Goal: Task Accomplishment & Management: Use online tool/utility

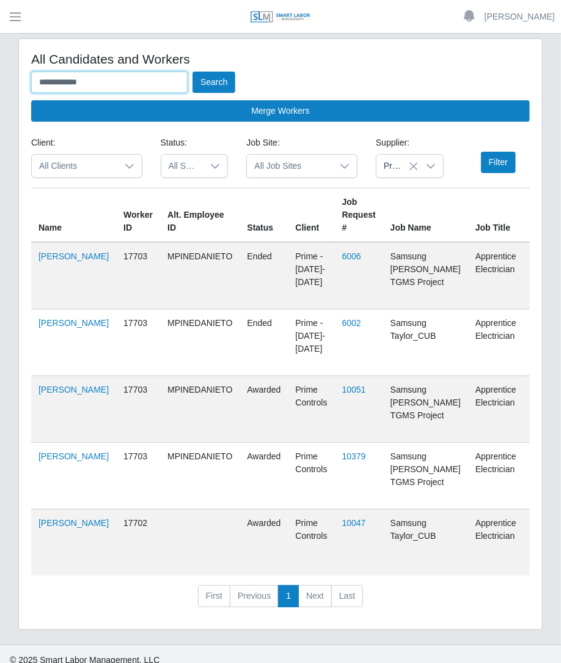
drag, startPoint x: 97, startPoint y: 84, endPoint x: -111, endPoint y: 99, distance: 208.4
click at [0, 99] on html "**********" at bounding box center [280, 331] width 561 height 663
type input "******"
click at [193, 72] on button "Search" at bounding box center [214, 82] width 43 height 21
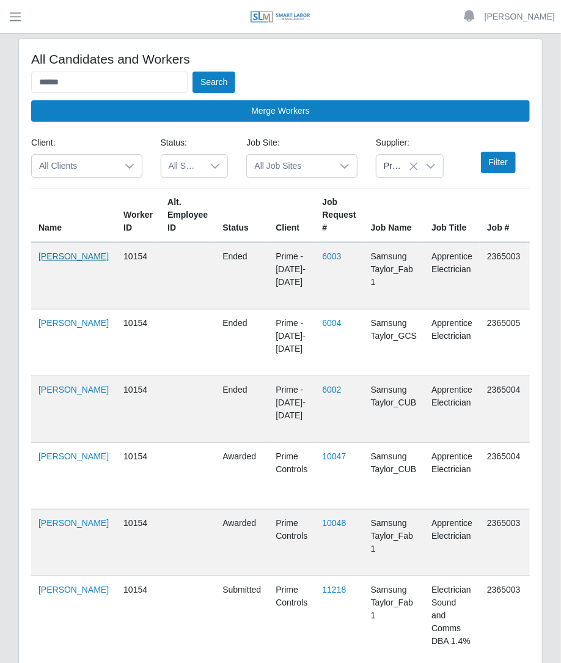
click at [37, 259] on td "Curtis Curley" at bounding box center [73, 275] width 85 height 67
click at [49, 261] on link "Curtis Curley" at bounding box center [74, 256] width 70 height 10
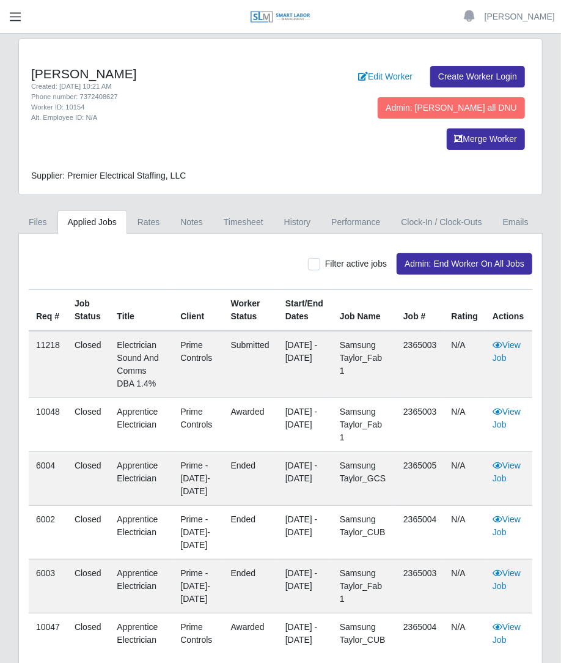
click at [24, 24] on button "button" at bounding box center [15, 17] width 31 height 20
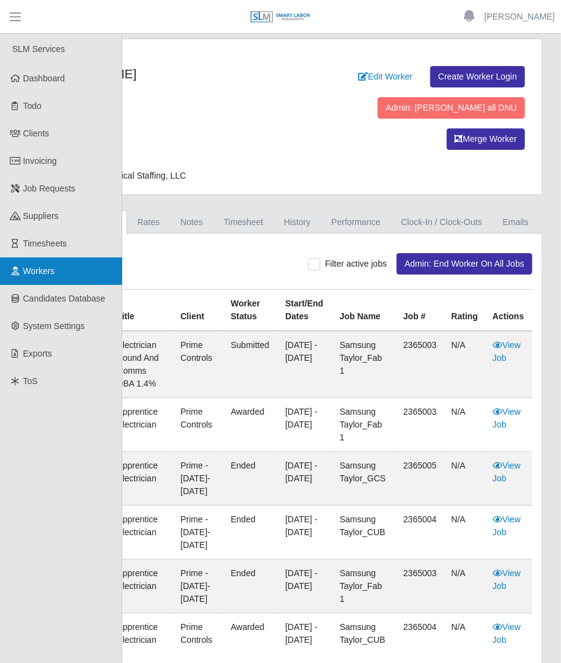
click at [45, 266] on span "Workers" at bounding box center [39, 271] width 32 height 10
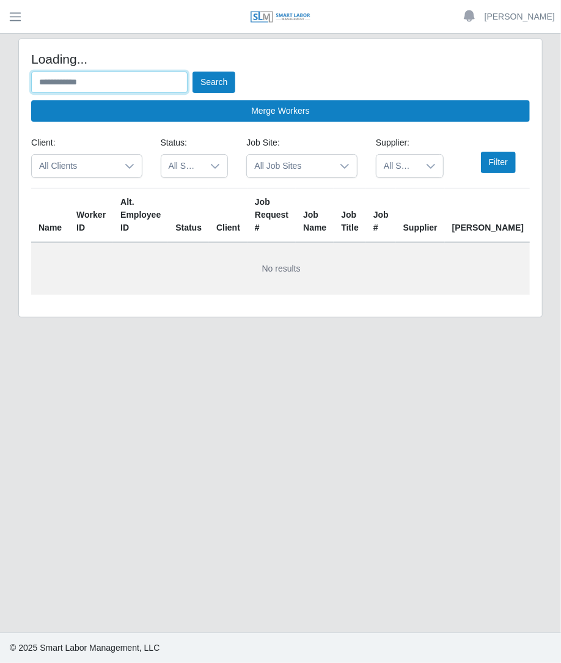
click at [92, 85] on input "text" at bounding box center [109, 82] width 156 height 21
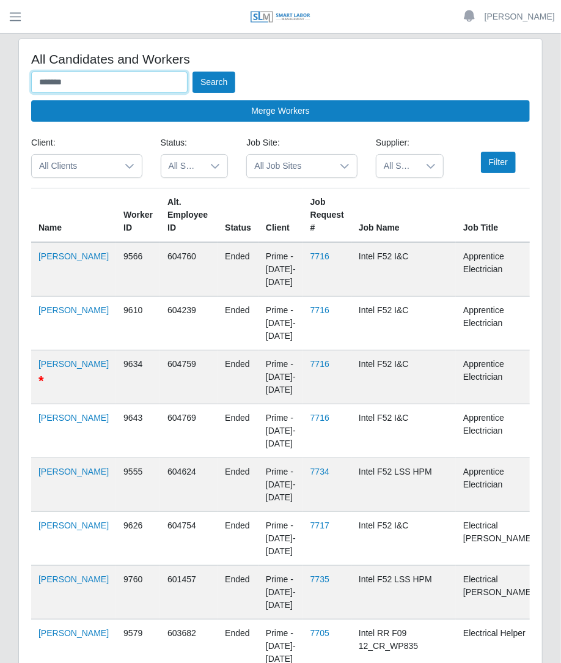
click at [193, 72] on button "Search" at bounding box center [214, 82] width 43 height 21
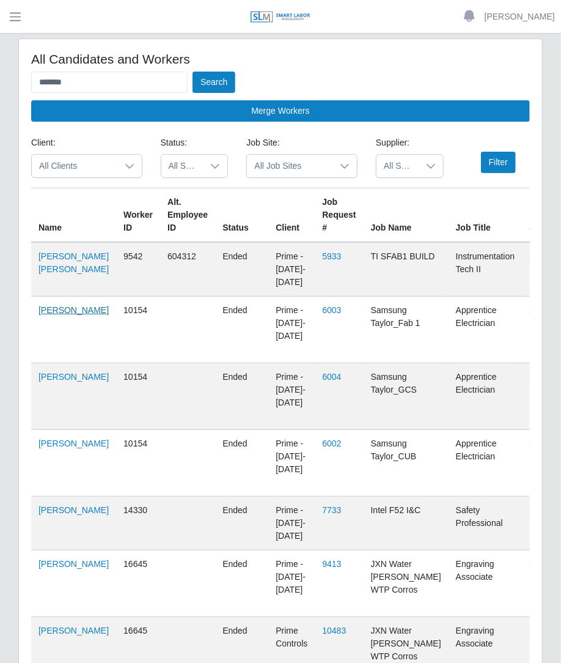
click at [46, 315] on link "Curtis Curley" at bounding box center [74, 310] width 70 height 10
click at [94, 86] on input "******" at bounding box center [109, 82] width 156 height 21
type input "*"
type input "******"
click at [193, 72] on button "Search" at bounding box center [214, 82] width 43 height 21
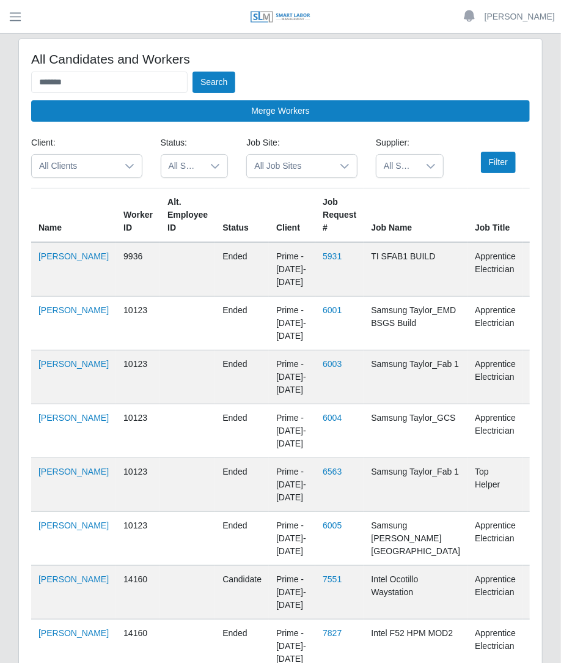
click at [383, 171] on span "All Suppliers" at bounding box center [398, 166] width 42 height 23
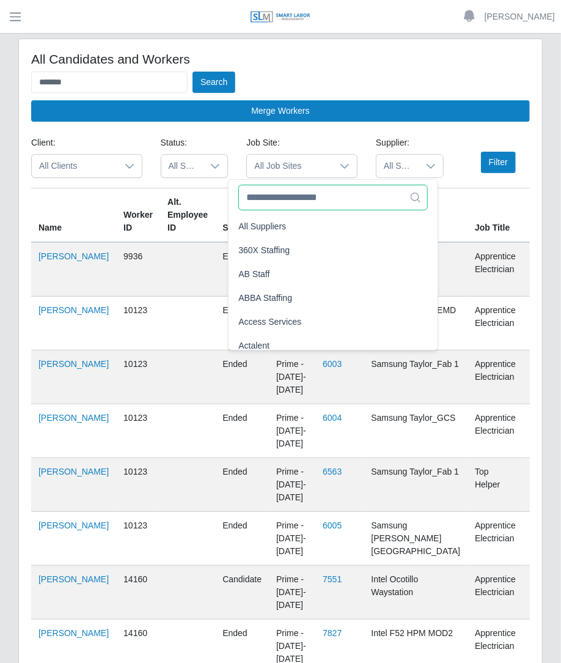
click at [372, 204] on input "text" at bounding box center [332, 198] width 189 height 26
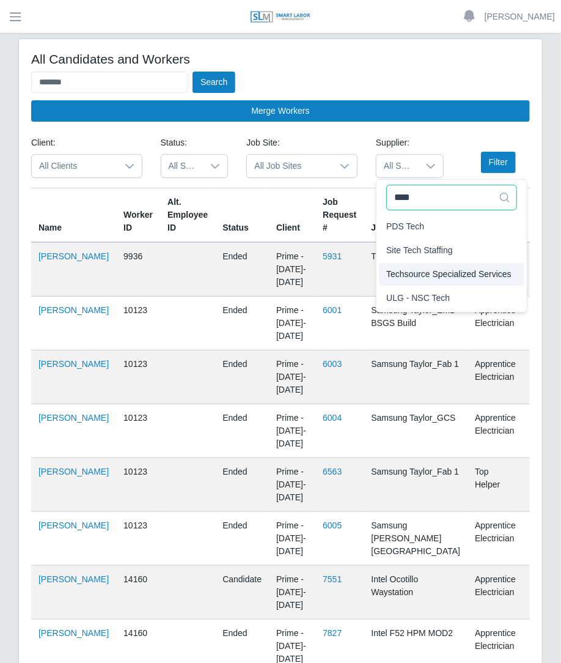
type input "****"
click at [416, 268] on span "Techsource Specialized Services" at bounding box center [448, 274] width 125 height 13
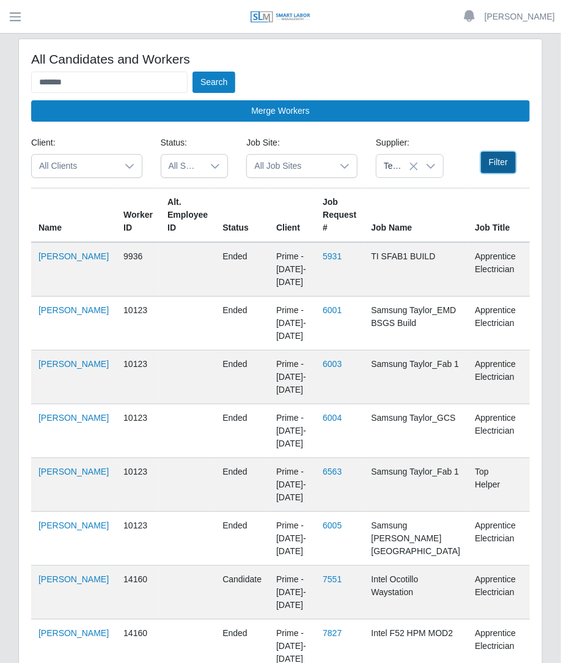
click at [504, 166] on button "Filter" at bounding box center [498, 162] width 35 height 21
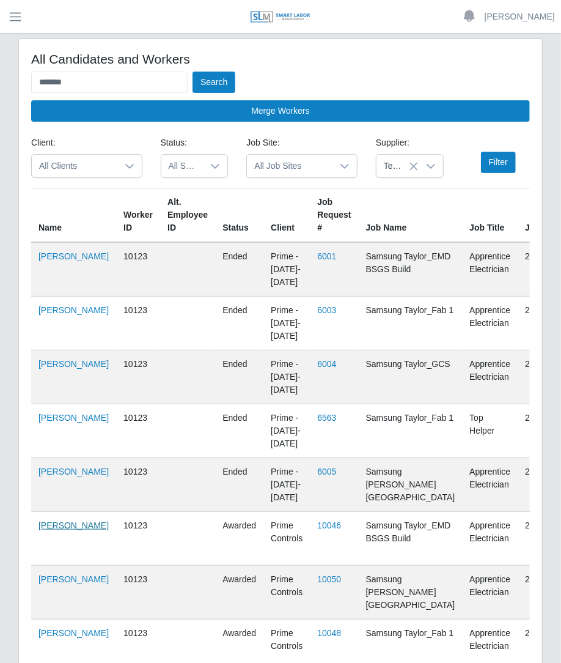
click at [45, 530] on link "Adolfo Garza" at bounding box center [74, 525] width 70 height 10
drag, startPoint x: 111, startPoint y: 81, endPoint x: -144, endPoint y: 43, distance: 258.3
click at [0, 43] on html "Betzaida Palacio Account Settings Logout SLM Services Dashboard Todo Clients In…" at bounding box center [280, 331] width 561 height 663
click at [193, 72] on button "Search" at bounding box center [214, 82] width 43 height 21
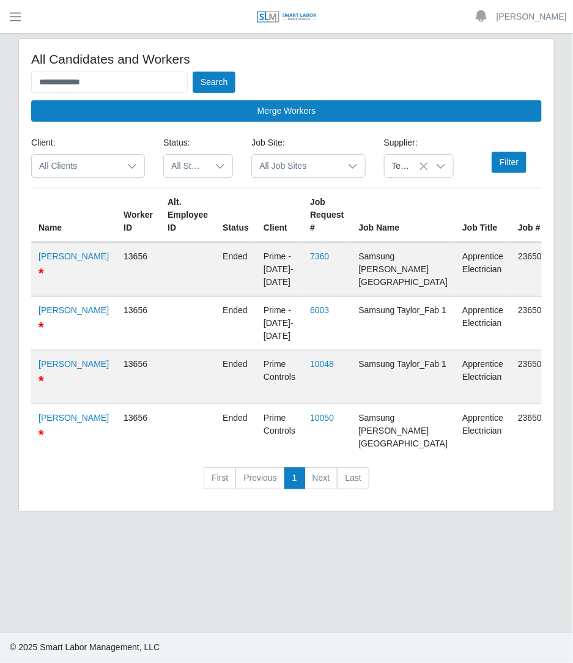
click at [424, 170] on icon at bounding box center [424, 166] width 10 height 10
click at [512, 170] on button "Filter" at bounding box center [508, 162] width 35 height 21
click at [114, 84] on input "**********" at bounding box center [109, 82] width 156 height 21
click at [193, 72] on button "Search" at bounding box center [214, 82] width 43 height 21
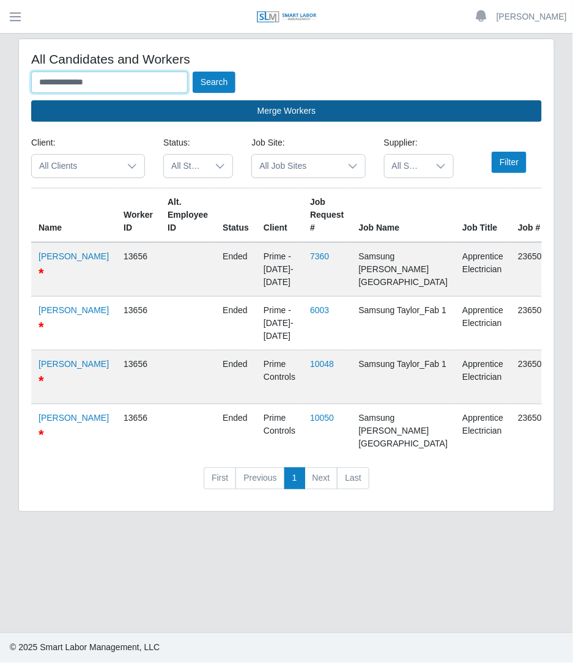
type input "**********"
click at [193, 72] on button "Search" at bounding box center [214, 82] width 43 height 21
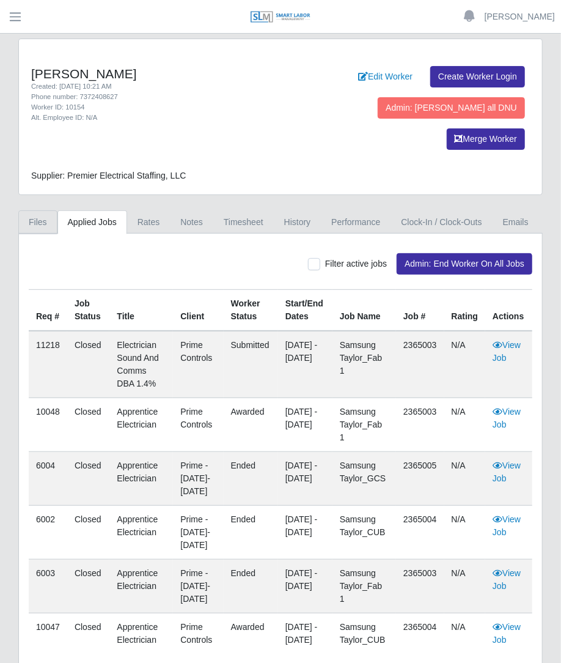
click at [45, 210] on link "Files" at bounding box center [37, 222] width 39 height 24
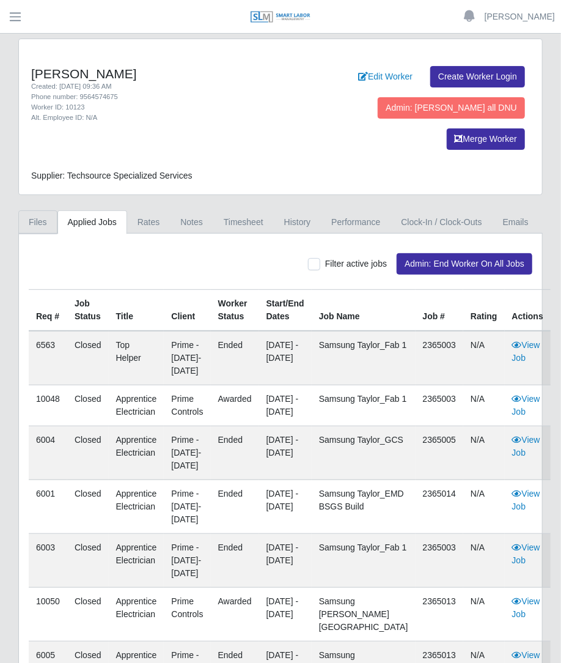
click at [39, 210] on link "Files" at bounding box center [37, 222] width 39 height 24
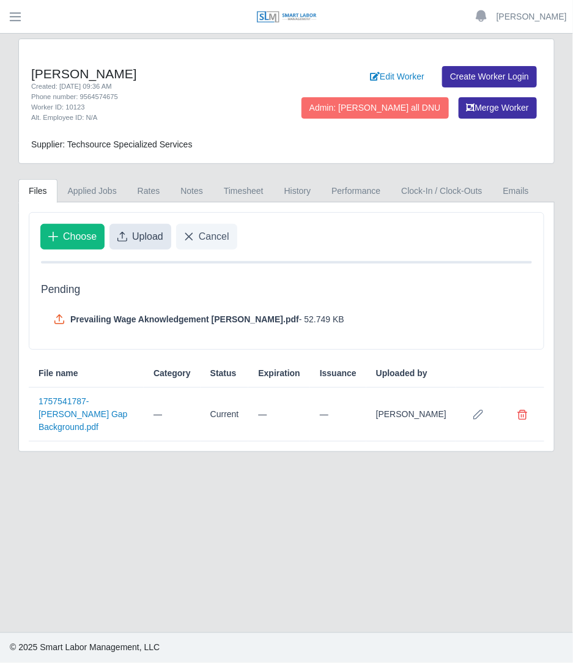
click at [134, 237] on span "Upload" at bounding box center [147, 236] width 31 height 15
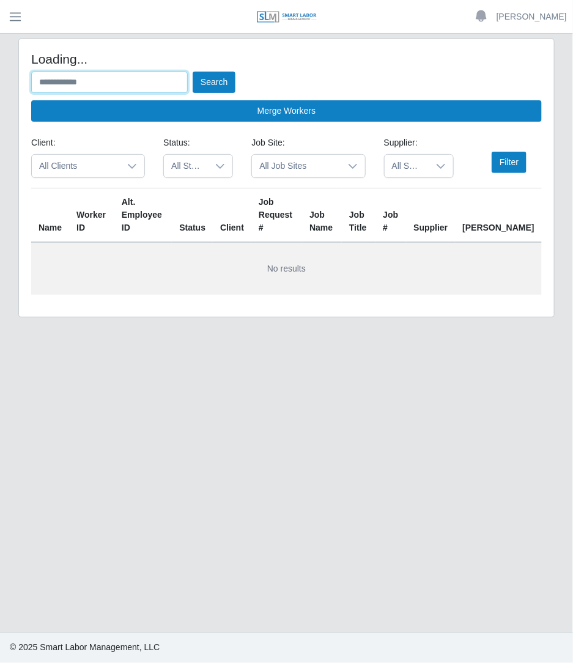
click at [76, 85] on input "text" at bounding box center [109, 82] width 156 height 21
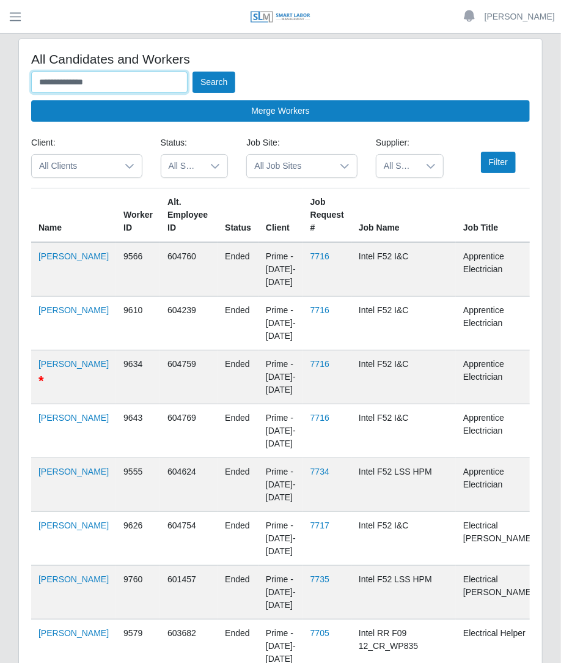
type input "**********"
click at [193, 72] on button "Search" at bounding box center [214, 82] width 43 height 21
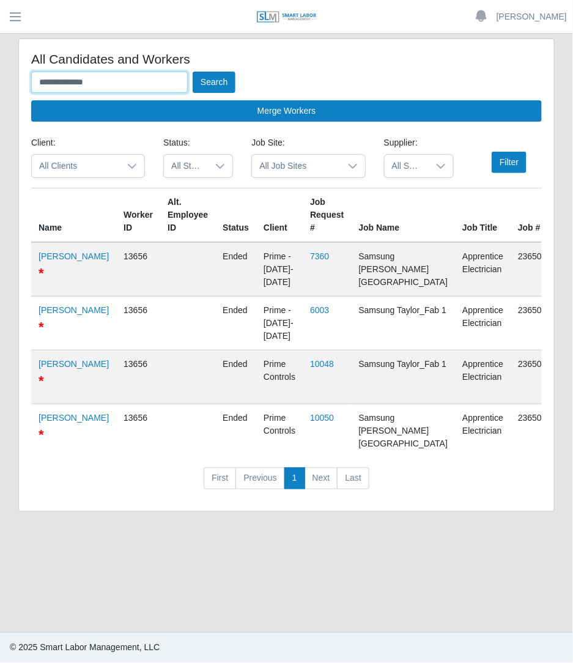
drag, startPoint x: 123, startPoint y: 84, endPoint x: -4, endPoint y: 78, distance: 127.3
click at [0, 78] on html "**********" at bounding box center [286, 331] width 573 height 663
click at [53, 256] on link "[PERSON_NAME]" at bounding box center [74, 256] width 70 height 10
click at [126, 75] on input "text" at bounding box center [109, 82] width 156 height 21
click at [193, 72] on button "Search" at bounding box center [214, 82] width 43 height 21
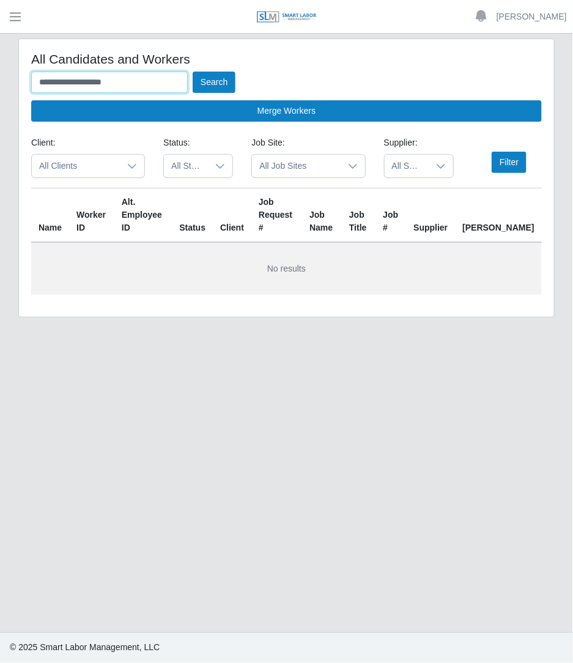
click at [193, 72] on button "Search" at bounding box center [214, 82] width 43 height 21
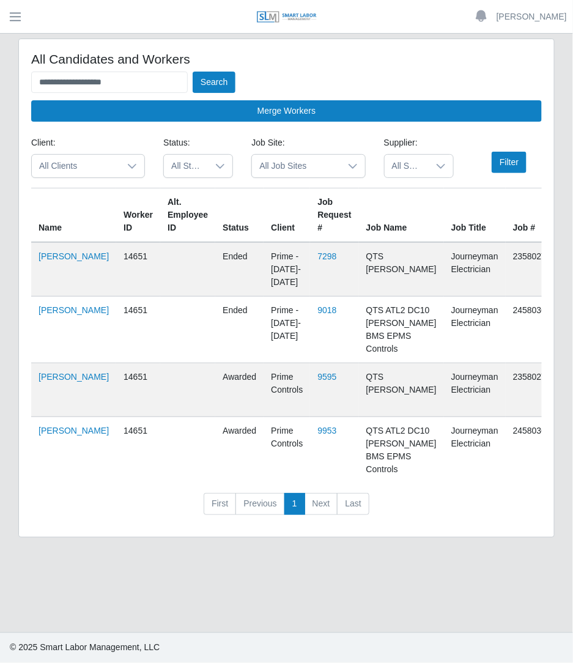
click at [410, 172] on span "All Suppliers" at bounding box center [406, 166] width 44 height 23
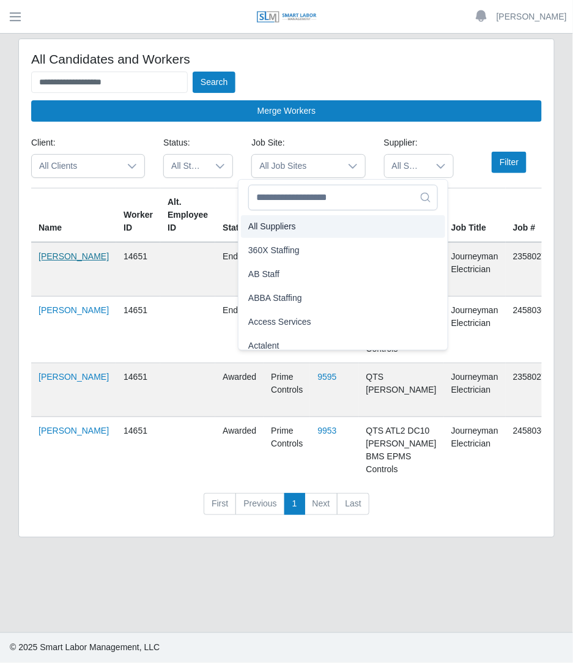
click at [72, 261] on link "[PERSON_NAME]" at bounding box center [74, 256] width 70 height 10
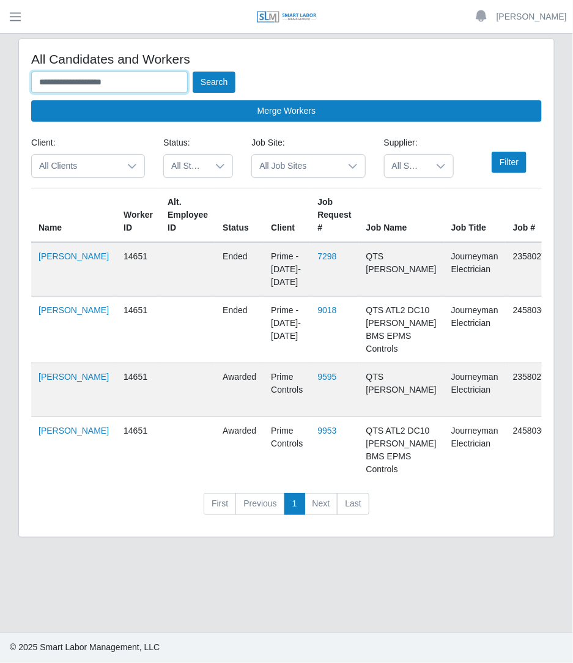
drag, startPoint x: 134, startPoint y: 82, endPoint x: -225, endPoint y: 65, distance: 359.2
click at [0, 65] on html "**********" at bounding box center [286, 331] width 573 height 663
click at [193, 72] on button "Search" at bounding box center [214, 82] width 43 height 21
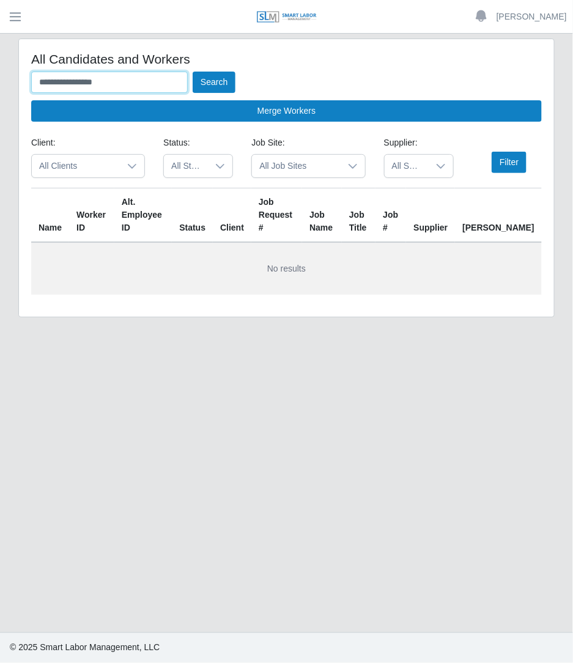
click at [193, 72] on button "Search" at bounding box center [214, 82] width 43 height 21
click at [218, 72] on button "Search" at bounding box center [214, 82] width 43 height 21
click at [142, 74] on input "**********" at bounding box center [109, 82] width 156 height 21
click at [193, 72] on button "Search" at bounding box center [214, 82] width 43 height 21
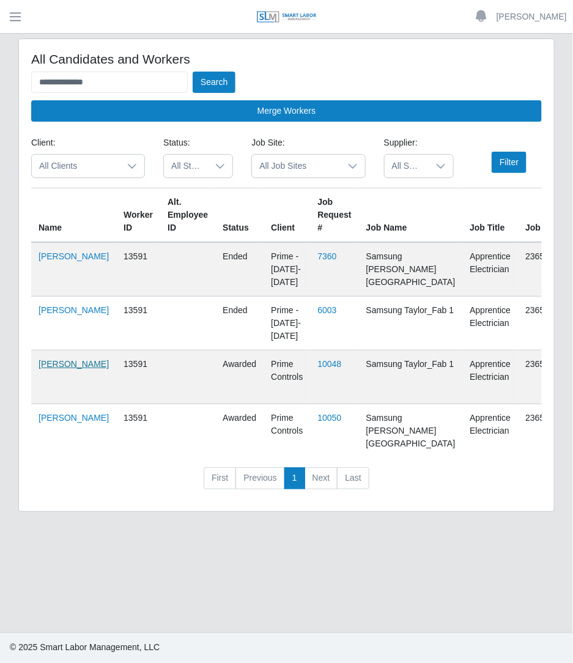
click at [42, 369] on link "Damisey Castro" at bounding box center [74, 364] width 70 height 10
drag, startPoint x: 147, startPoint y: 75, endPoint x: -193, endPoint y: 61, distance: 339.5
click at [0, 61] on html "**********" at bounding box center [286, 331] width 573 height 663
click at [193, 72] on button "Search" at bounding box center [214, 82] width 43 height 21
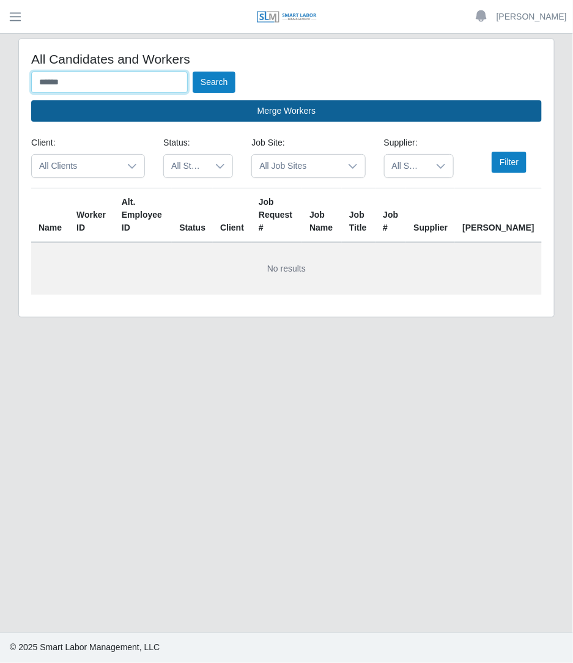
click at [193, 72] on button "Search" at bounding box center [214, 82] width 43 height 21
type input "*"
click at [193, 72] on button "Search" at bounding box center [214, 82] width 43 height 21
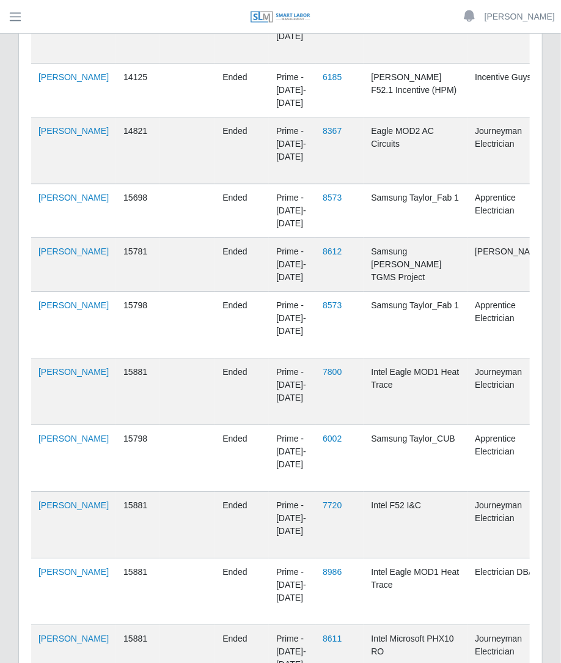
scroll to position [1255, 0]
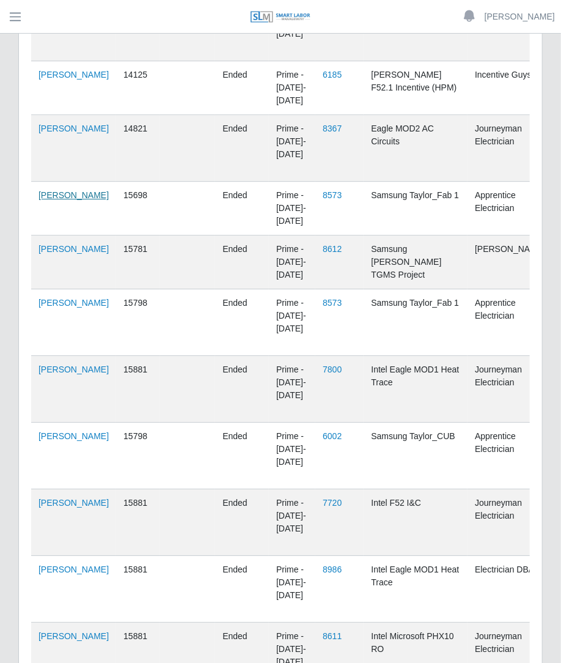
click at [50, 200] on link "Daneyis Castro" at bounding box center [74, 195] width 70 height 10
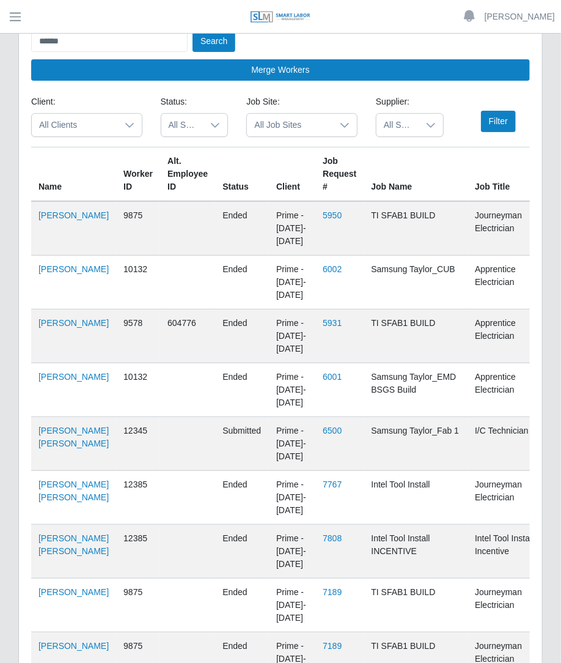
scroll to position [28, 0]
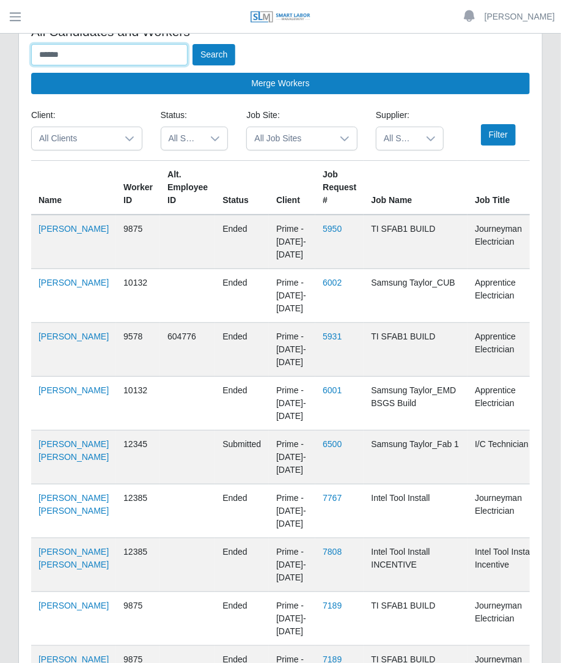
drag, startPoint x: 88, startPoint y: 62, endPoint x: -67, endPoint y: 50, distance: 155.7
click at [0, 50] on html "Betzaida Palacio Account Settings Logout SLM Services Dashboard Todo Clients In…" at bounding box center [280, 303] width 561 height 663
click at [193, 44] on button "Search" at bounding box center [214, 54] width 43 height 21
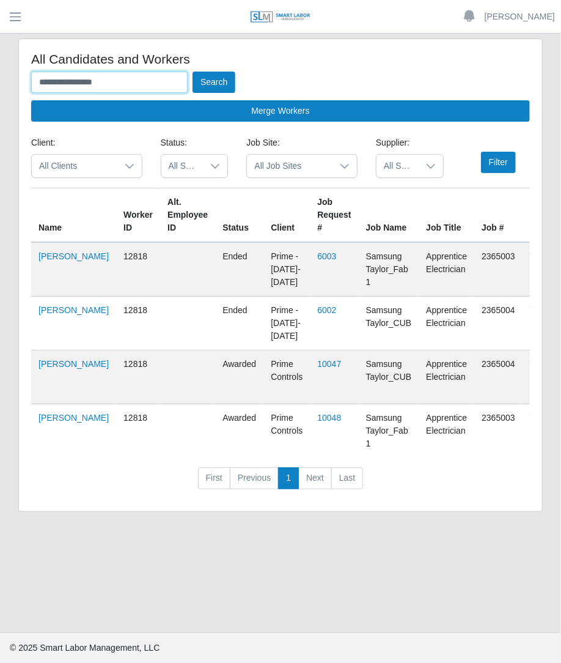
scroll to position [0, 0]
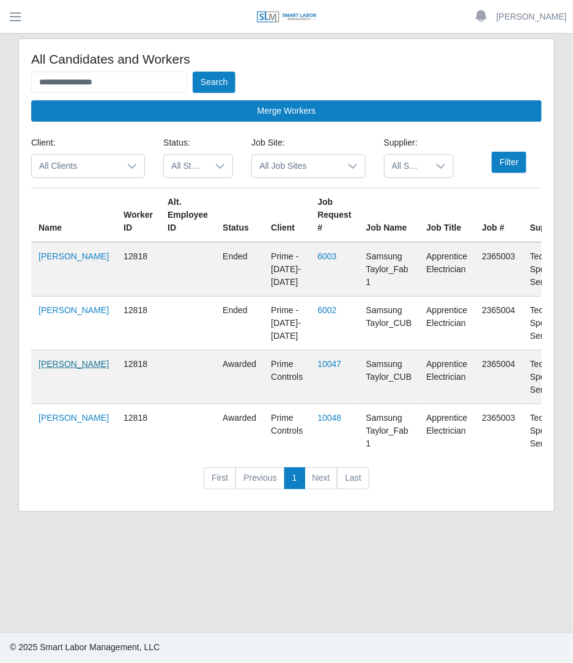
click at [53, 369] on link "Elianet Hernandez Dominguez" at bounding box center [74, 364] width 70 height 10
drag, startPoint x: 141, startPoint y: 90, endPoint x: -232, endPoint y: 85, distance: 372.9
click at [0, 85] on html "**********" at bounding box center [286, 331] width 573 height 663
click at [193, 72] on button "Search" at bounding box center [214, 82] width 43 height 21
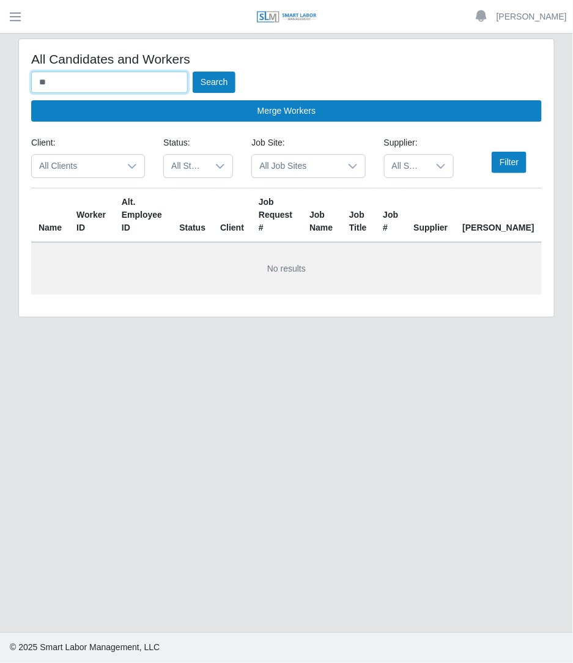
type input "*"
click at [193, 72] on button "Search" at bounding box center [214, 82] width 43 height 21
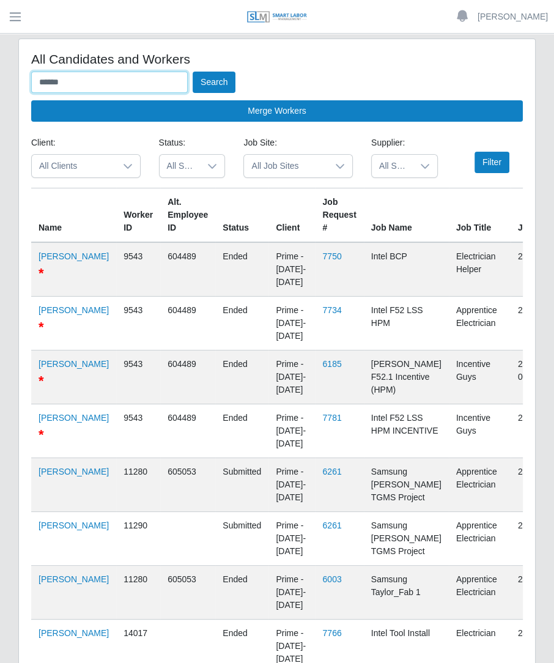
drag, startPoint x: 131, startPoint y: 90, endPoint x: -128, endPoint y: 39, distance: 264.1
click at [0, 39] on html "Betzaida Palacio Account Settings Logout SLM Services Dashboard Todo Clients In…" at bounding box center [277, 331] width 554 height 663
click at [193, 72] on button "Search" at bounding box center [214, 82] width 43 height 21
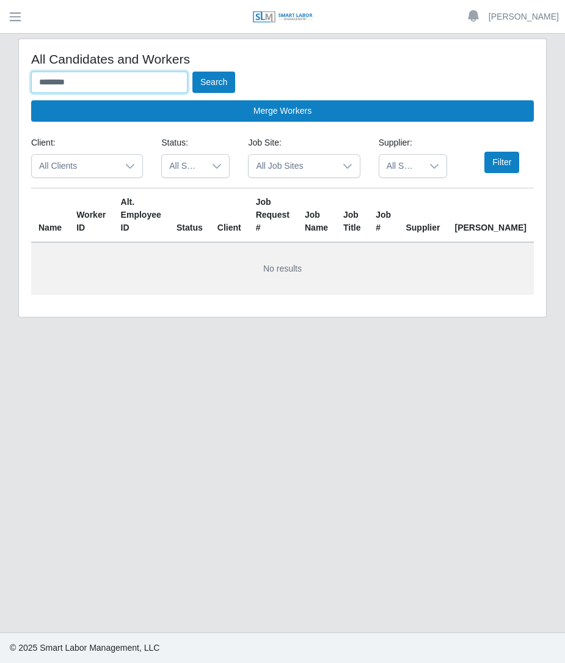
click at [193, 72] on button "Search" at bounding box center [214, 82] width 43 height 21
type input "*"
click at [193, 72] on button "Search" at bounding box center [214, 82] width 43 height 21
click at [507, 173] on div "Client: All Clients Status: All Statuses Job Site: All Job Sites Supplier: All …" at bounding box center [282, 161] width 521 height 51
click at [513, 160] on button "Filter" at bounding box center [502, 162] width 35 height 21
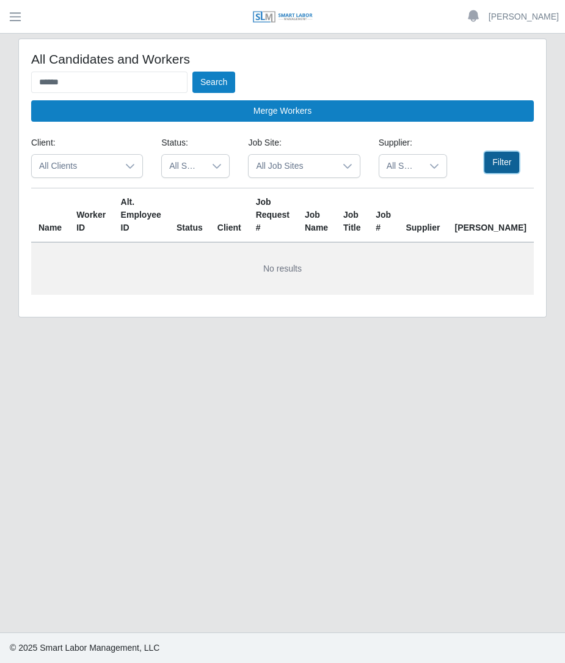
click at [513, 160] on button "Filter" at bounding box center [502, 162] width 35 height 21
click at [512, 160] on button "Filter" at bounding box center [502, 162] width 35 height 21
click at [91, 90] on input "******" at bounding box center [109, 82] width 156 height 21
type input "*"
click at [193, 72] on button "Search" at bounding box center [214, 82] width 43 height 21
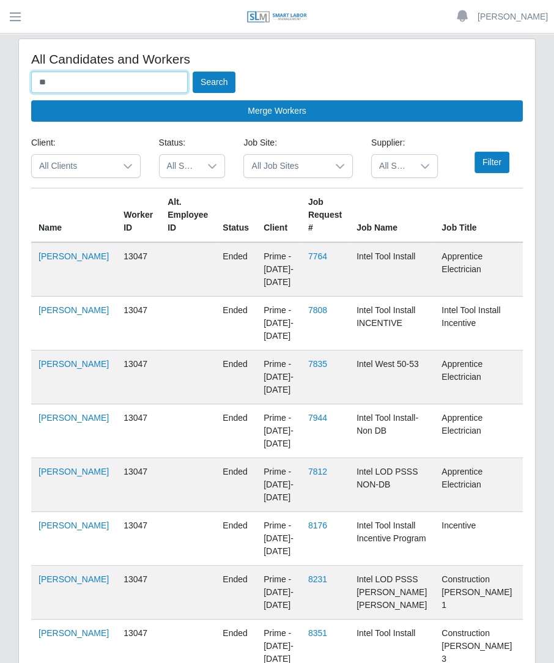
type input "*"
click at [193, 72] on button "Search" at bounding box center [214, 82] width 43 height 21
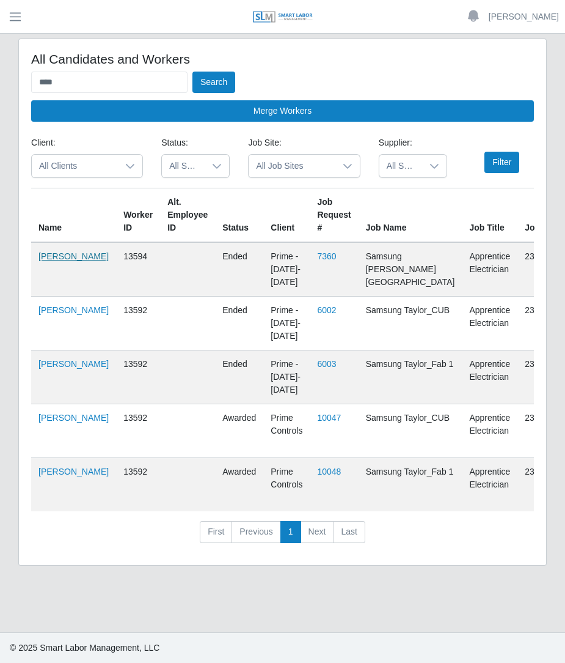
click at [58, 254] on link "Erisbel Prado" at bounding box center [74, 256] width 70 height 10
click at [122, 86] on input "****" at bounding box center [109, 82] width 156 height 21
type input "*"
type input "*******"
click at [193, 72] on button "Search" at bounding box center [214, 82] width 43 height 21
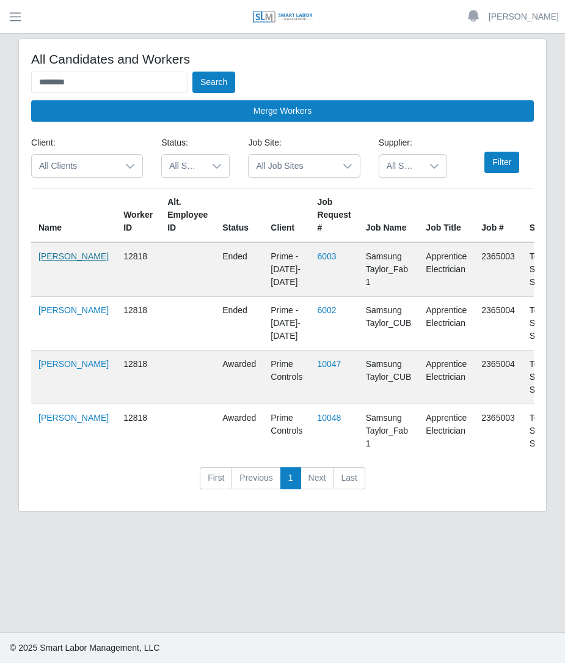
click at [75, 261] on link "Elianet Hernandez Dominguez" at bounding box center [74, 256] width 70 height 10
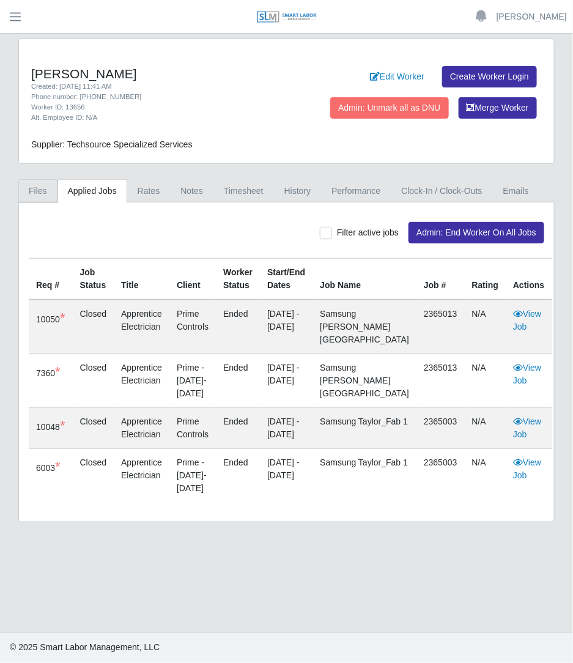
click at [46, 189] on link "Files" at bounding box center [37, 191] width 39 height 24
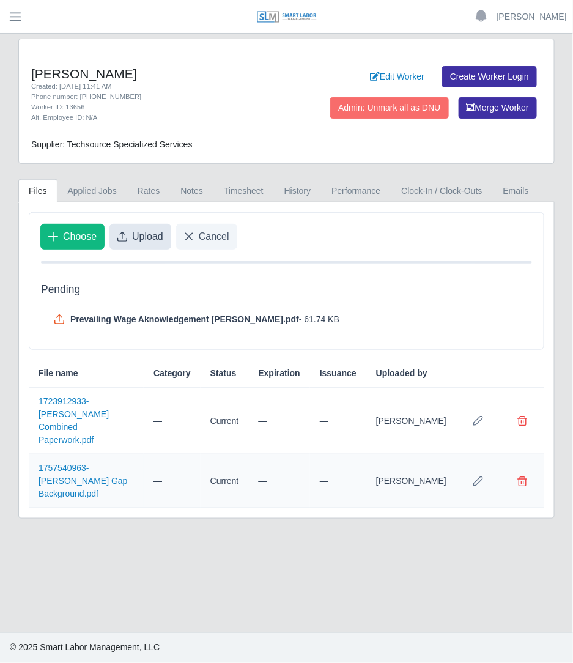
click at [147, 243] on button "Upload" at bounding box center [140, 237] width 62 height 26
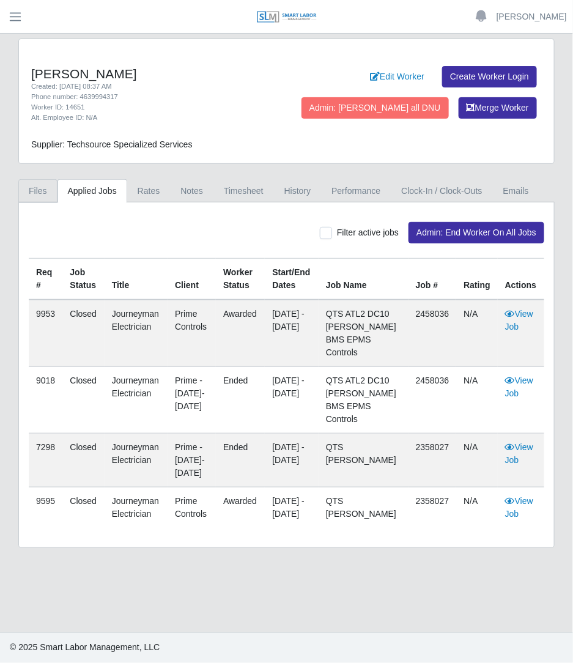
click at [48, 196] on link "Files" at bounding box center [37, 191] width 39 height 24
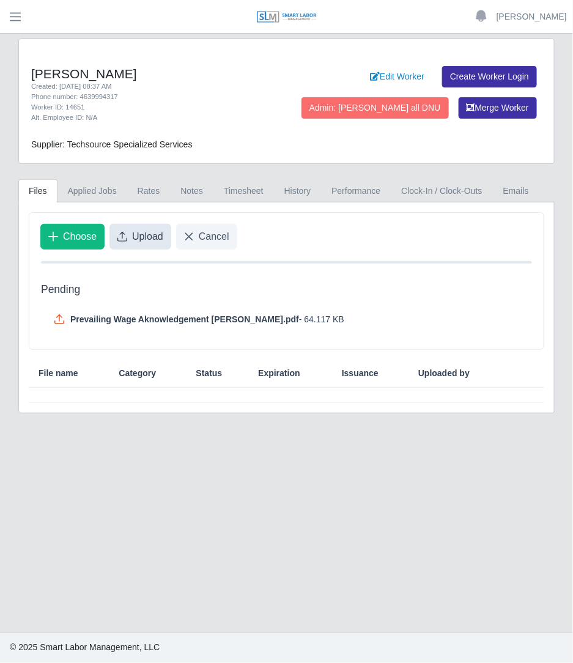
click at [139, 246] on button "Upload" at bounding box center [140, 237] width 62 height 26
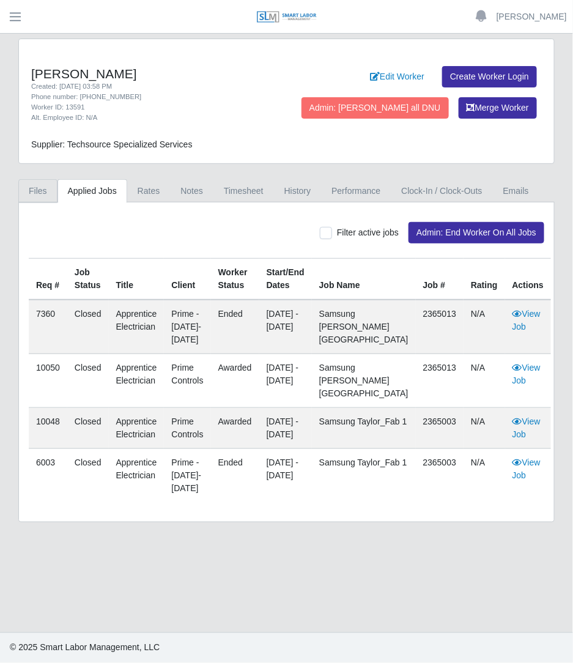
click at [38, 196] on link "Files" at bounding box center [37, 191] width 39 height 24
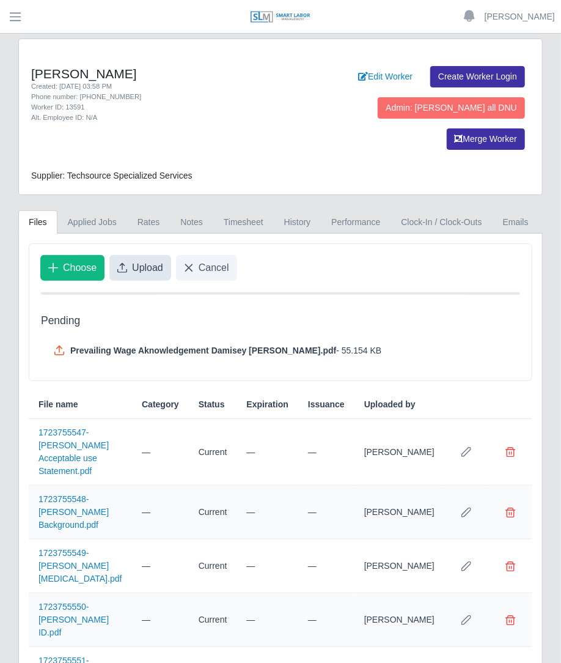
click at [141, 260] on span "Upload" at bounding box center [147, 267] width 31 height 15
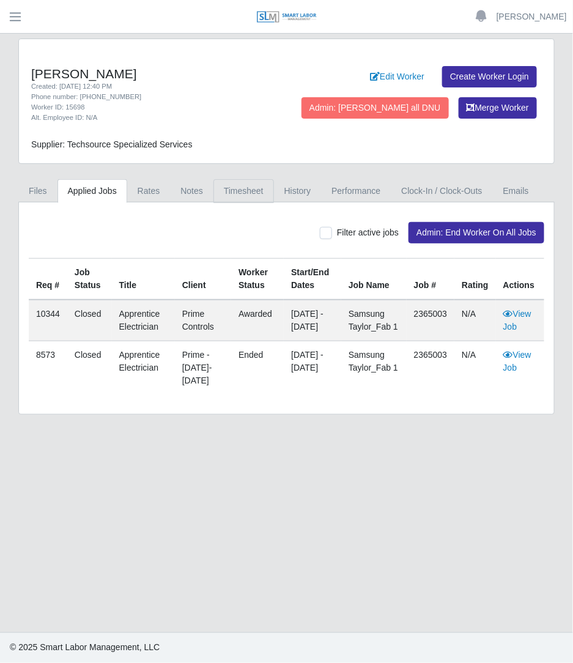
click at [229, 193] on link "Timesheet" at bounding box center [243, 191] width 61 height 24
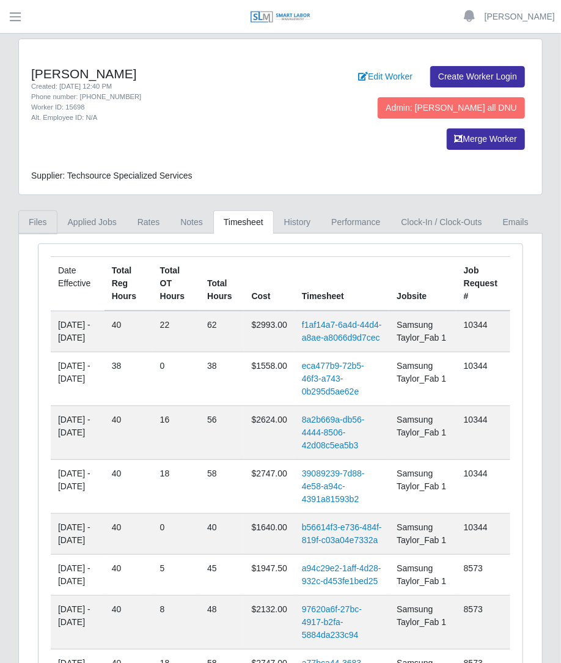
click at [43, 210] on link "Files" at bounding box center [37, 222] width 39 height 24
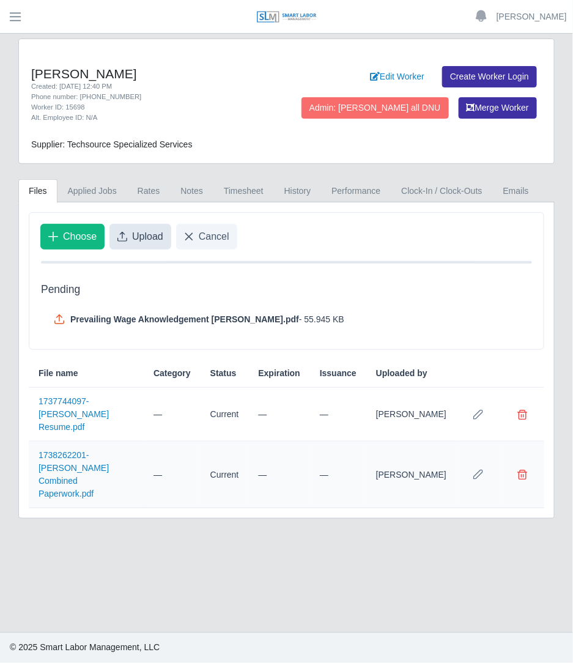
click at [136, 241] on span "Upload" at bounding box center [147, 236] width 31 height 15
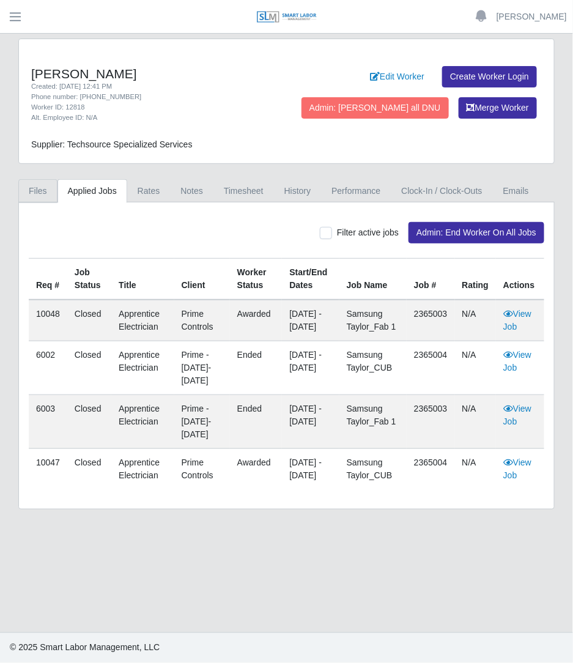
click at [35, 196] on link "Files" at bounding box center [37, 191] width 39 height 24
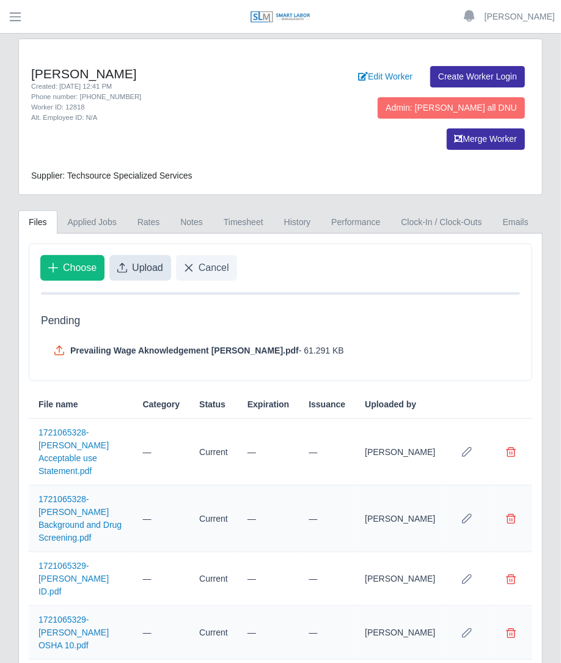
click at [141, 260] on span "Upload" at bounding box center [147, 267] width 31 height 15
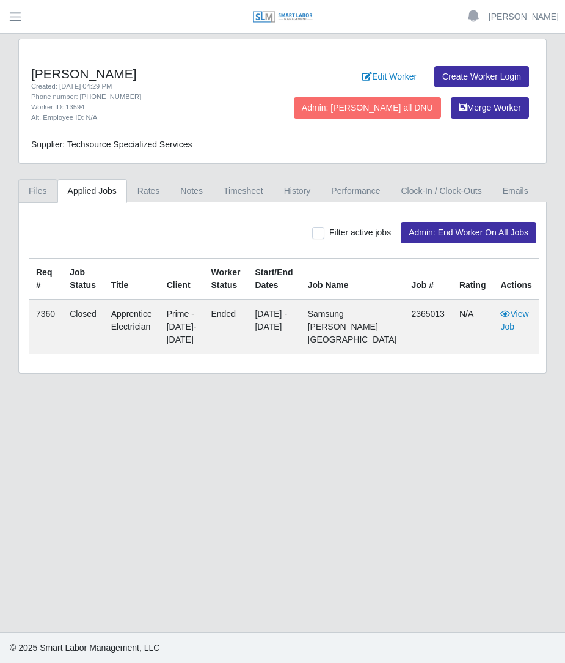
click at [47, 196] on link "Files" at bounding box center [37, 191] width 39 height 24
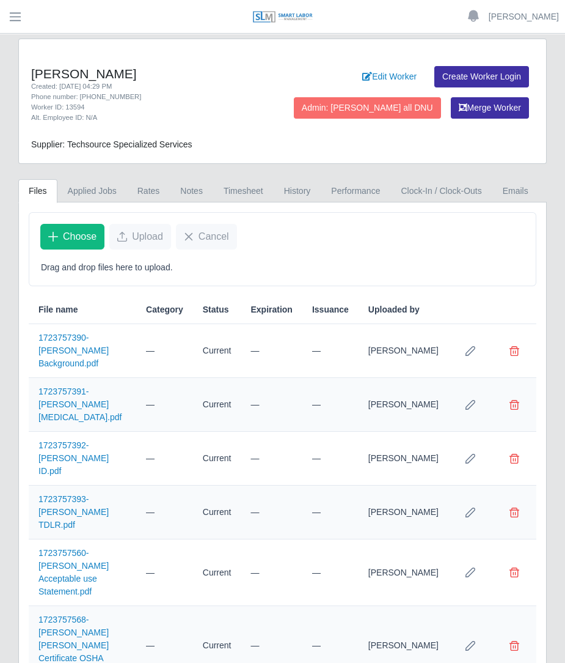
click at [116, 442] on td "1723757392-[PERSON_NAME] ID.pdf" at bounding box center [83, 459] width 108 height 54
click at [109, 440] on link "1723757392-[PERSON_NAME] ID.pdf" at bounding box center [74, 457] width 70 height 35
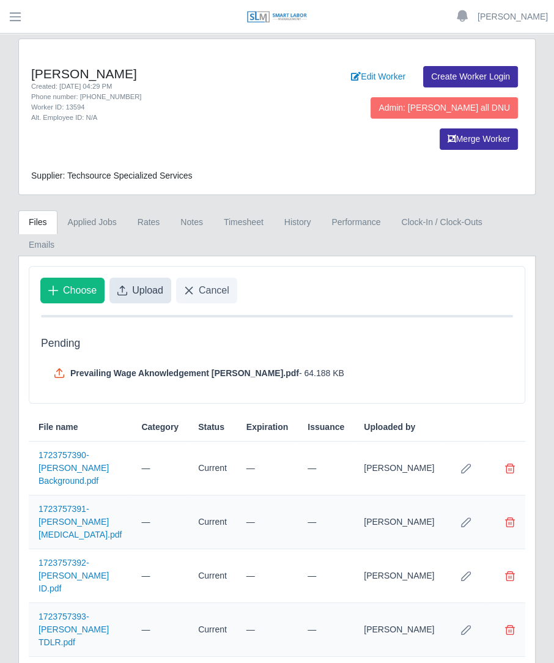
click at [144, 283] on span "Upload" at bounding box center [147, 290] width 31 height 15
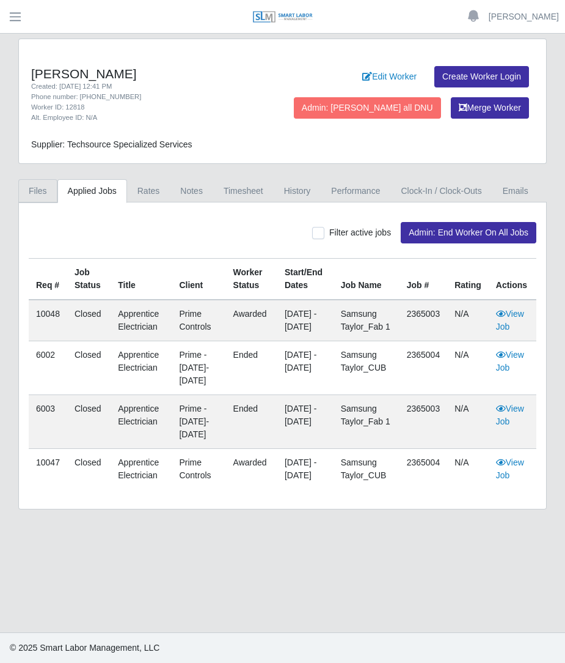
click at [50, 188] on link "Files" at bounding box center [37, 191] width 39 height 24
